Goal: Task Accomplishment & Management: Complete application form

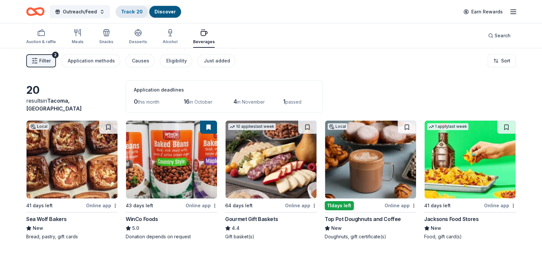
click at [130, 11] on link "Track · 20" at bounding box center [132, 12] width 22 height 6
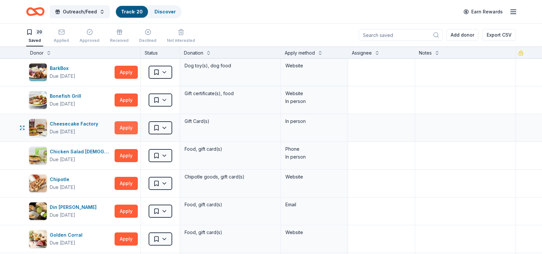
click at [123, 126] on button "Apply" at bounding box center [126, 127] width 23 height 13
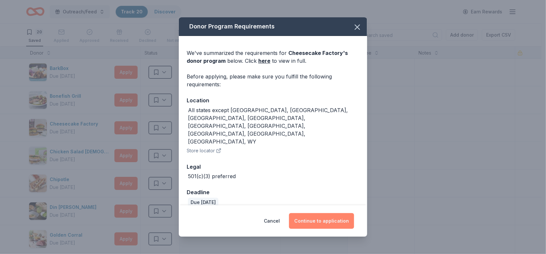
click at [324, 213] on button "Continue to application" at bounding box center [321, 221] width 65 height 16
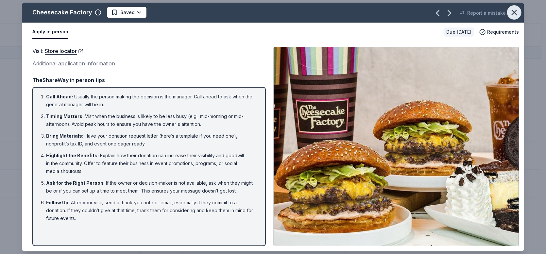
click at [514, 13] on icon "button" at bounding box center [514, 12] width 9 height 9
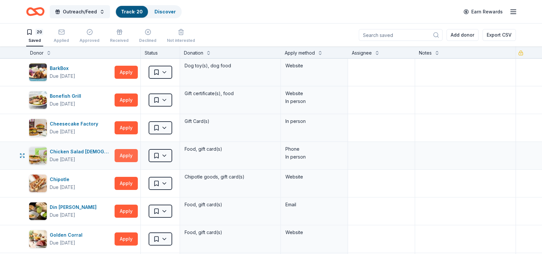
click at [129, 152] on button "Apply" at bounding box center [126, 155] width 23 height 13
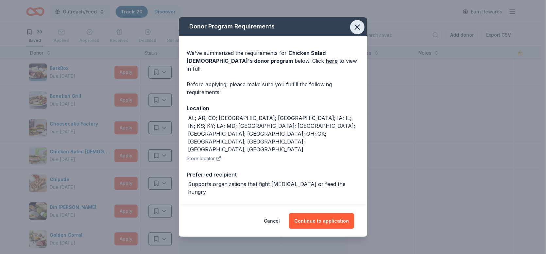
click at [356, 29] on icon "button" at bounding box center [357, 27] width 5 height 5
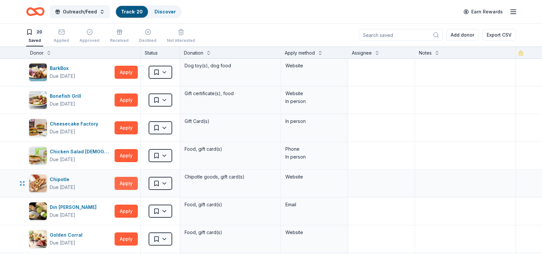
click at [131, 181] on button "Apply" at bounding box center [126, 183] width 23 height 13
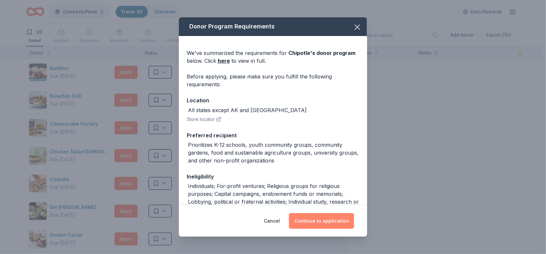
click at [334, 224] on button "Continue to application" at bounding box center [321, 221] width 65 height 16
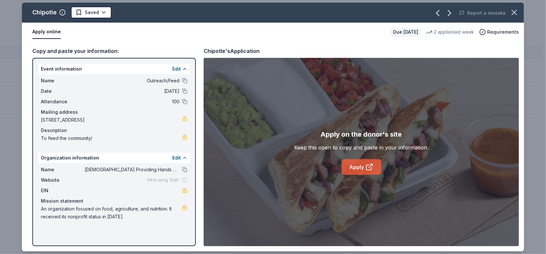
click at [355, 168] on link "Apply" at bounding box center [362, 167] width 40 height 16
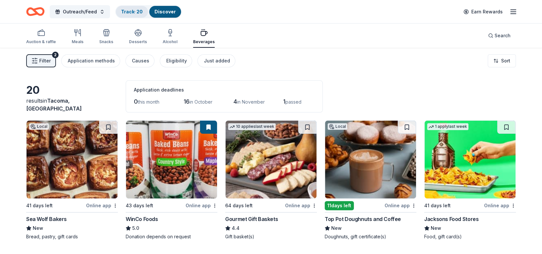
click at [137, 10] on link "Track · 20" at bounding box center [132, 12] width 22 height 6
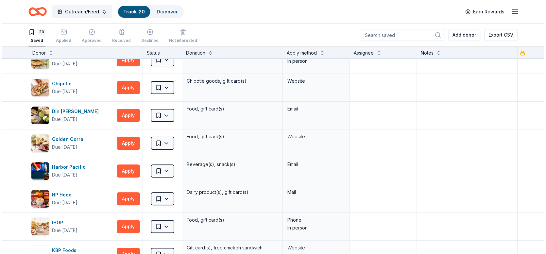
scroll to position [97, 0]
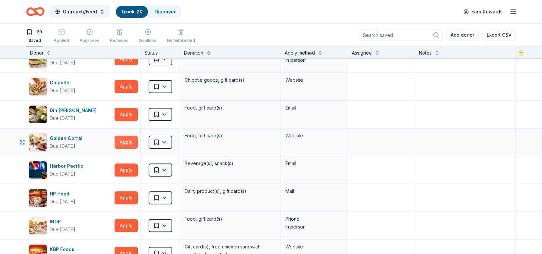
click at [126, 141] on button "Apply" at bounding box center [126, 142] width 23 height 13
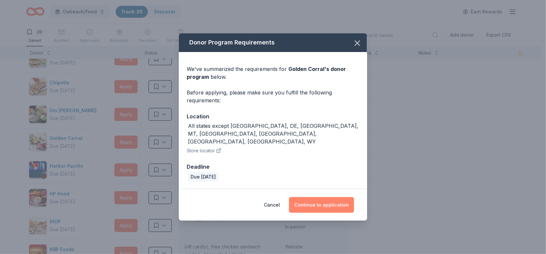
click at [331, 200] on button "Continue to application" at bounding box center [321, 205] width 65 height 16
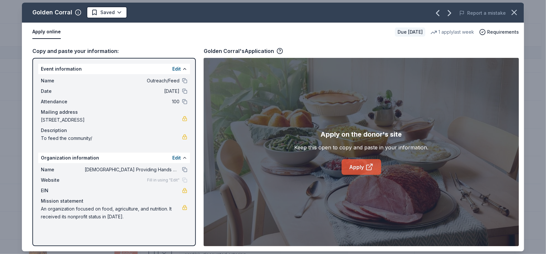
click at [359, 167] on link "Apply" at bounding box center [362, 167] width 40 height 16
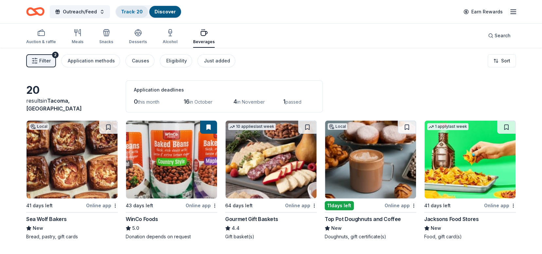
click at [131, 12] on link "Track · 20" at bounding box center [132, 12] width 22 height 6
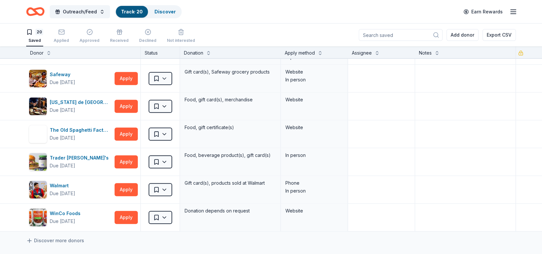
scroll to position [383, 0]
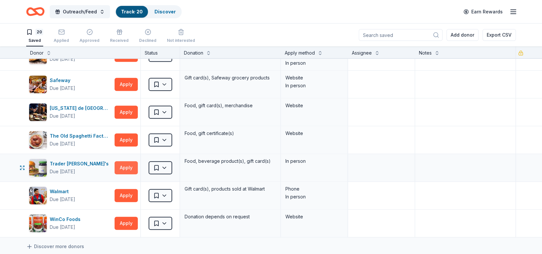
click at [129, 166] on button "Apply" at bounding box center [126, 167] width 23 height 13
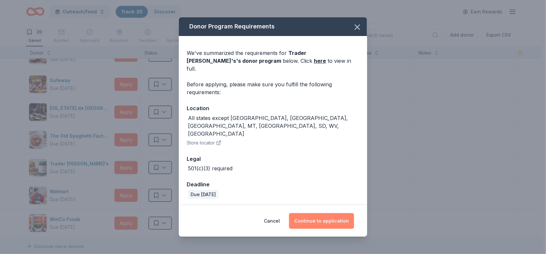
click at [312, 213] on button "Continue to application" at bounding box center [321, 221] width 65 height 16
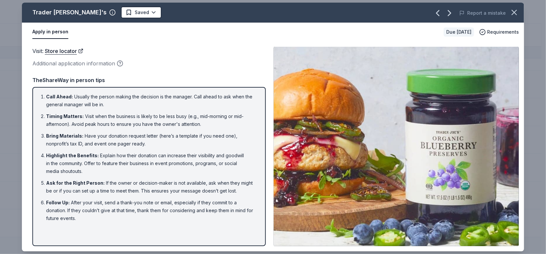
click at [540, 178] on div "Trader [PERSON_NAME]'s Saved Report a mistake Apply in person Due [DATE] Requir…" at bounding box center [273, 127] width 546 height 254
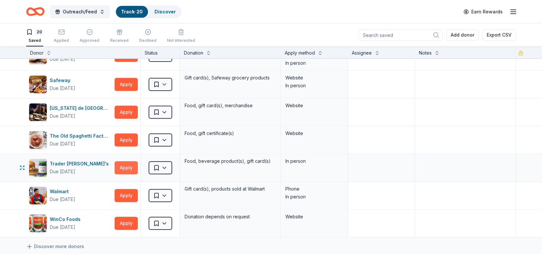
click at [123, 167] on button "Apply" at bounding box center [126, 167] width 23 height 13
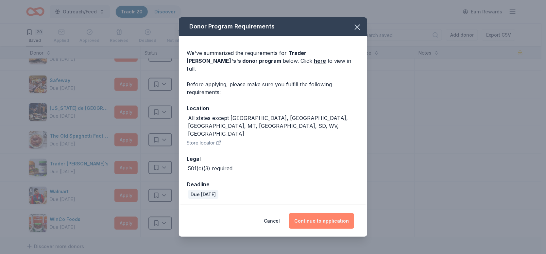
click at [328, 213] on button "Continue to application" at bounding box center [321, 221] width 65 height 16
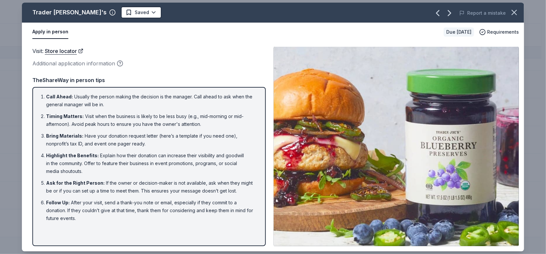
click at [55, 30] on button "Apply in person" at bounding box center [50, 32] width 36 height 14
drag, startPoint x: 539, startPoint y: 163, endPoint x: 533, endPoint y: 195, distance: 32.1
click at [533, 195] on div "Trader [PERSON_NAME]'s Saved Report a mistake Apply in person Due [DATE] Requir…" at bounding box center [273, 127] width 546 height 254
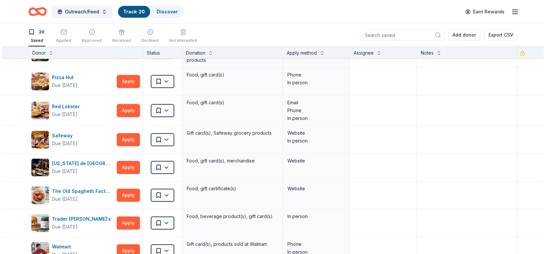
scroll to position [325, 0]
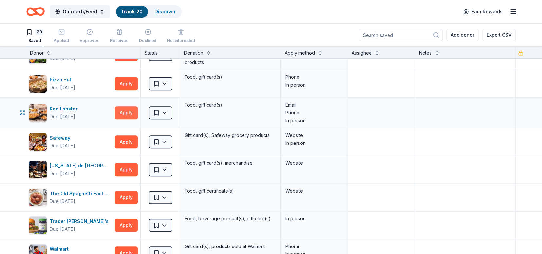
click at [127, 110] on button "Apply" at bounding box center [126, 112] width 23 height 13
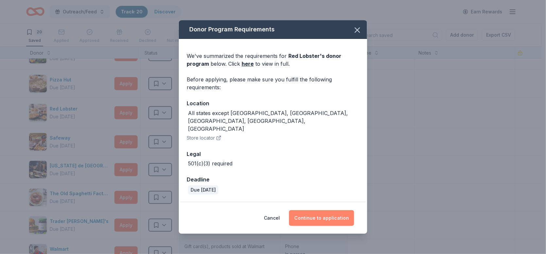
click at [322, 210] on button "Continue to application" at bounding box center [321, 218] width 65 height 16
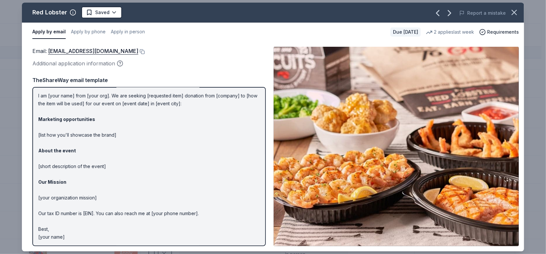
scroll to position [0, 0]
